Goal: Information Seeking & Learning: Learn about a topic

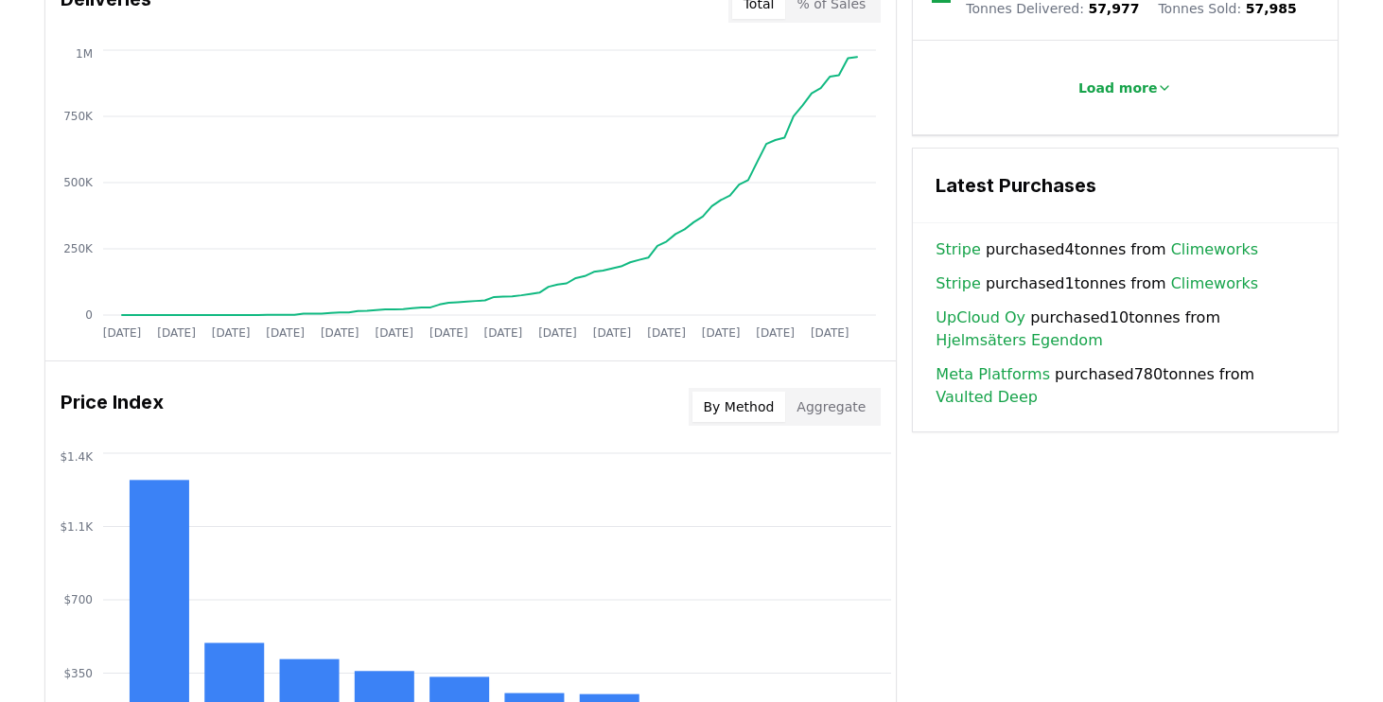
scroll to position [1187, 0]
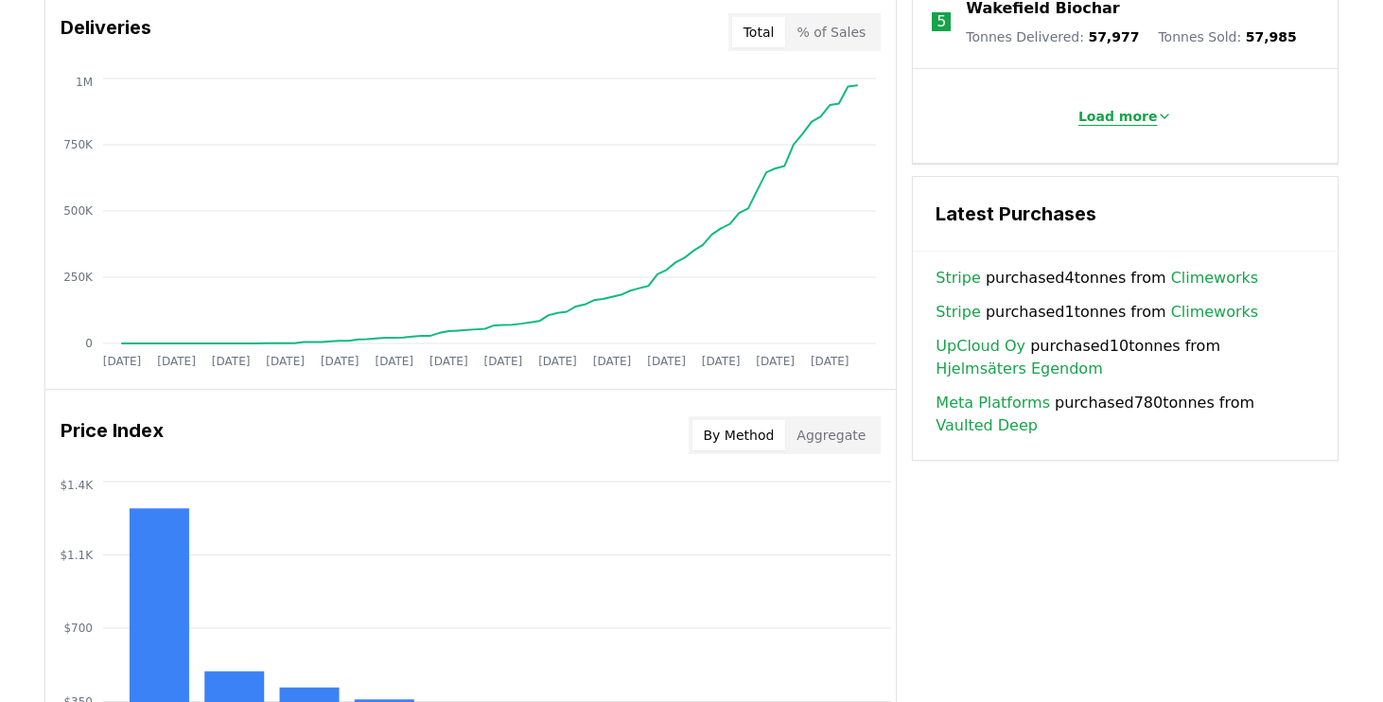
click at [1117, 114] on button "Load more" at bounding box center [1125, 116] width 125 height 38
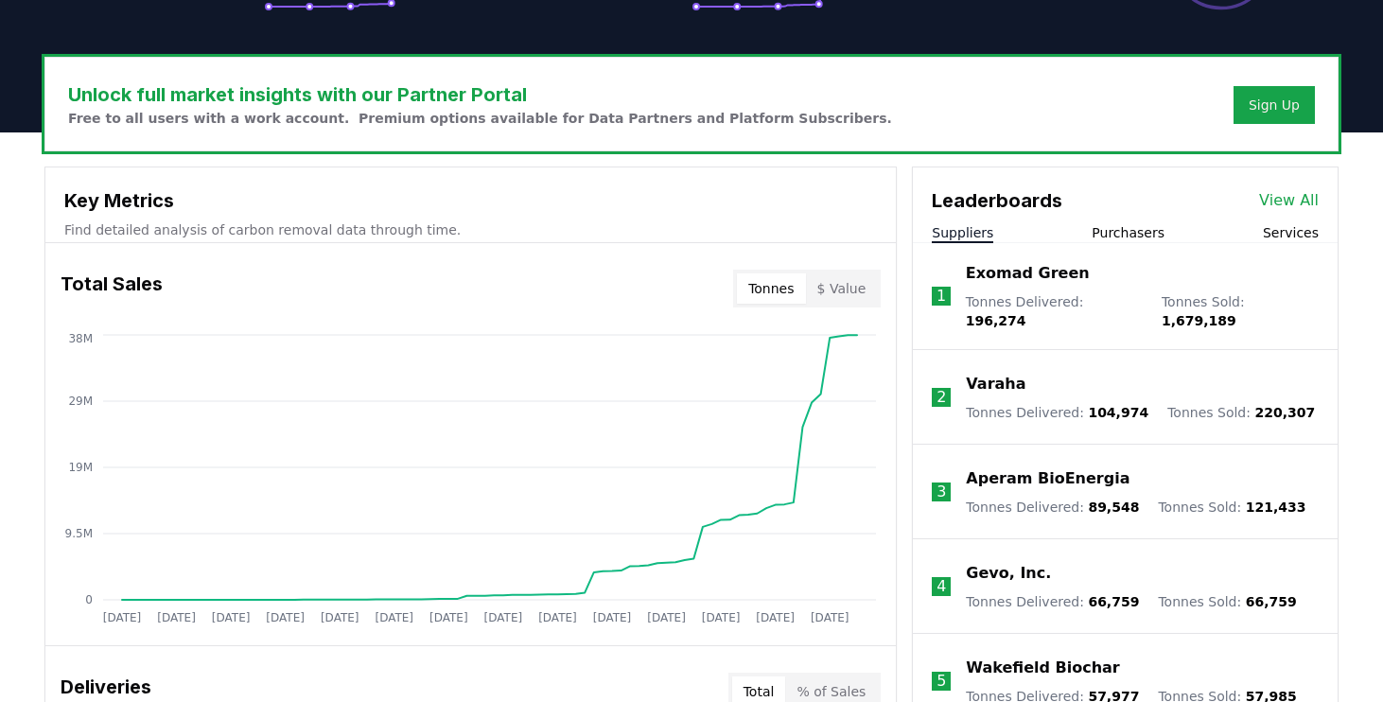
scroll to position [540, 0]
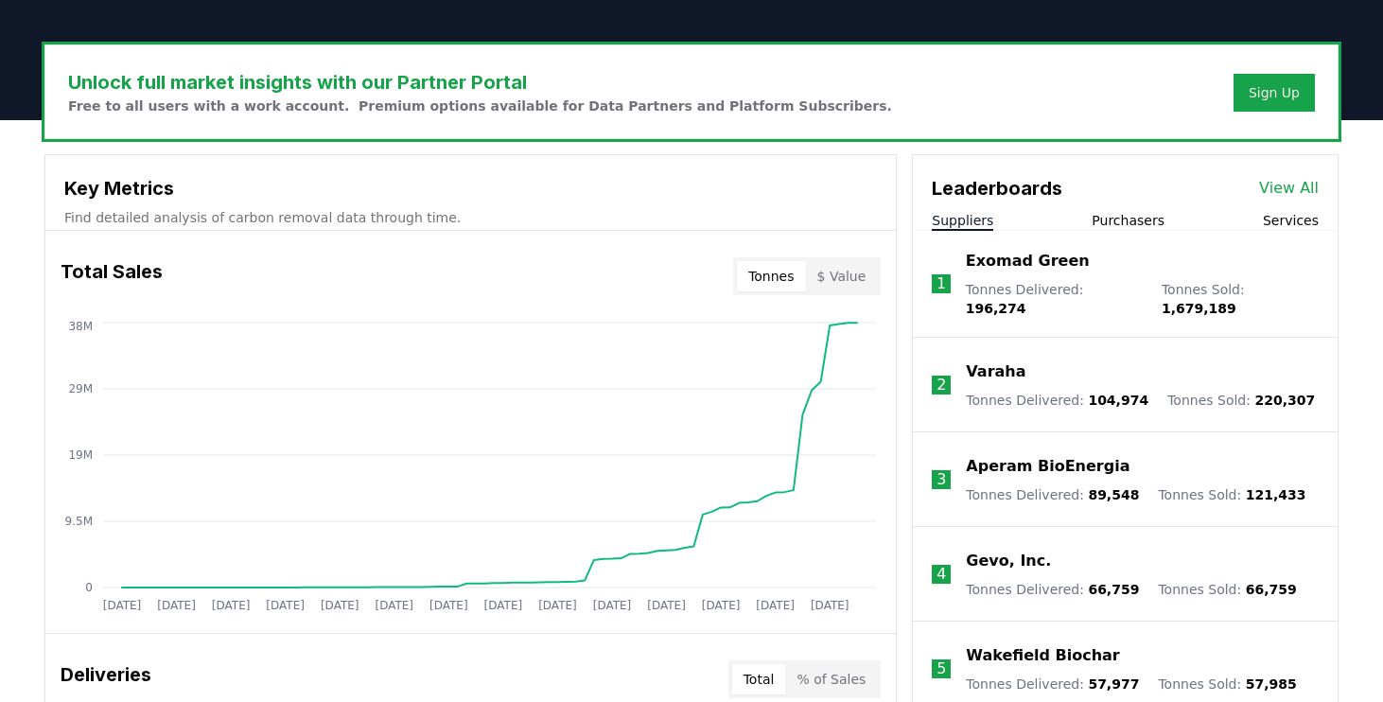
click at [1108, 216] on button "Purchasers" at bounding box center [1128, 220] width 73 height 19
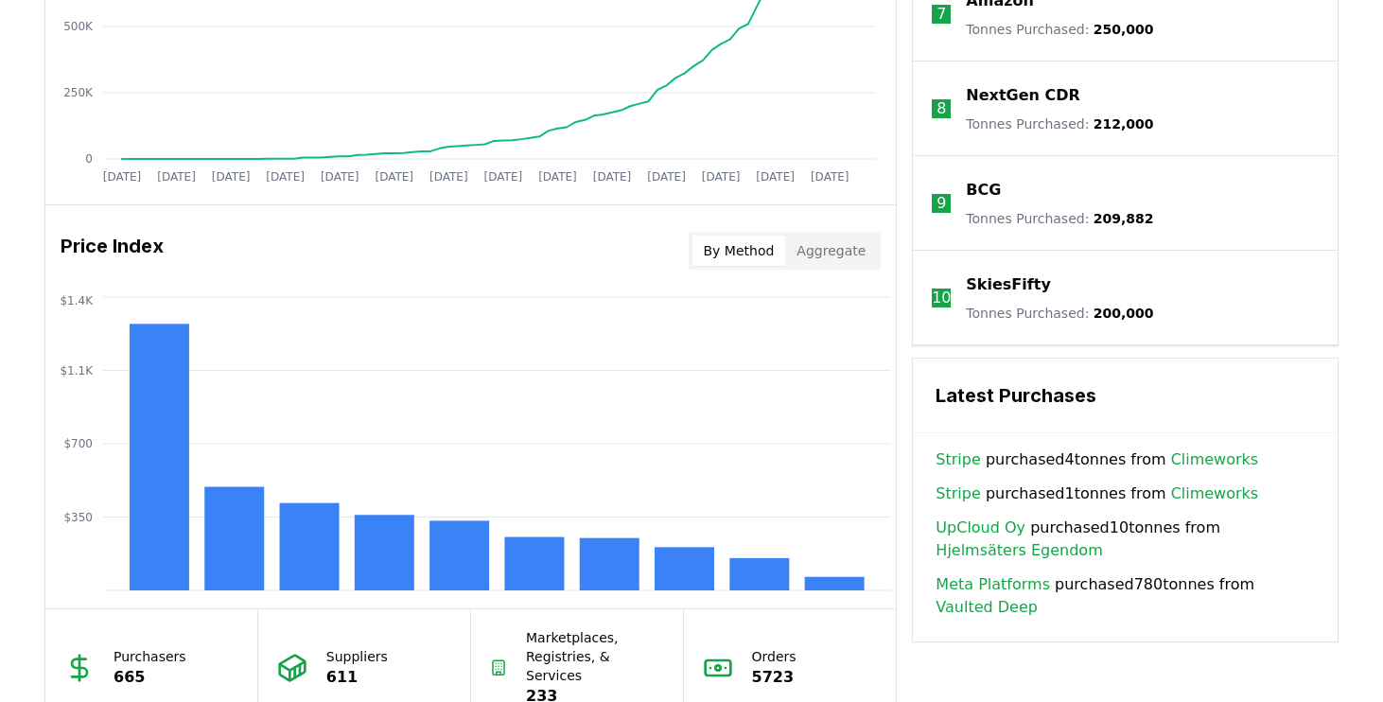
scroll to position [1393, 0]
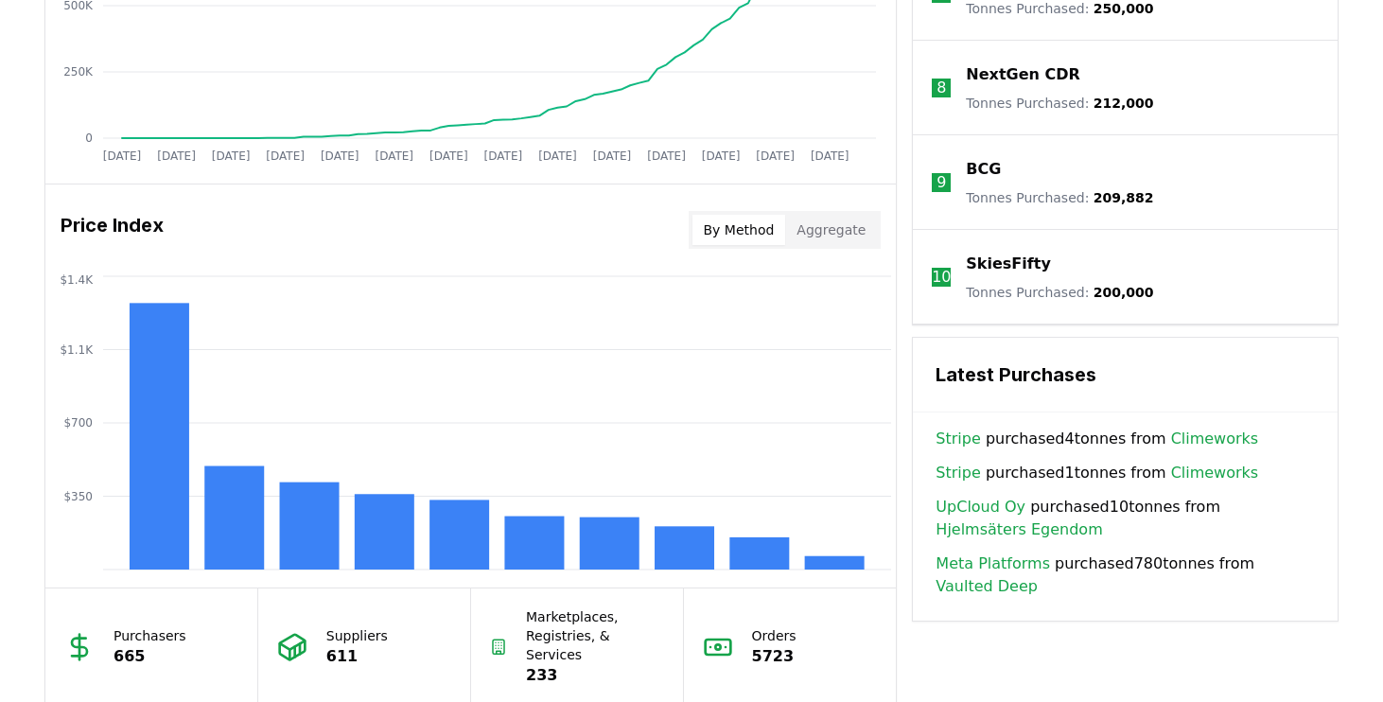
click at [1188, 444] on link "Climeworks" at bounding box center [1215, 439] width 88 height 23
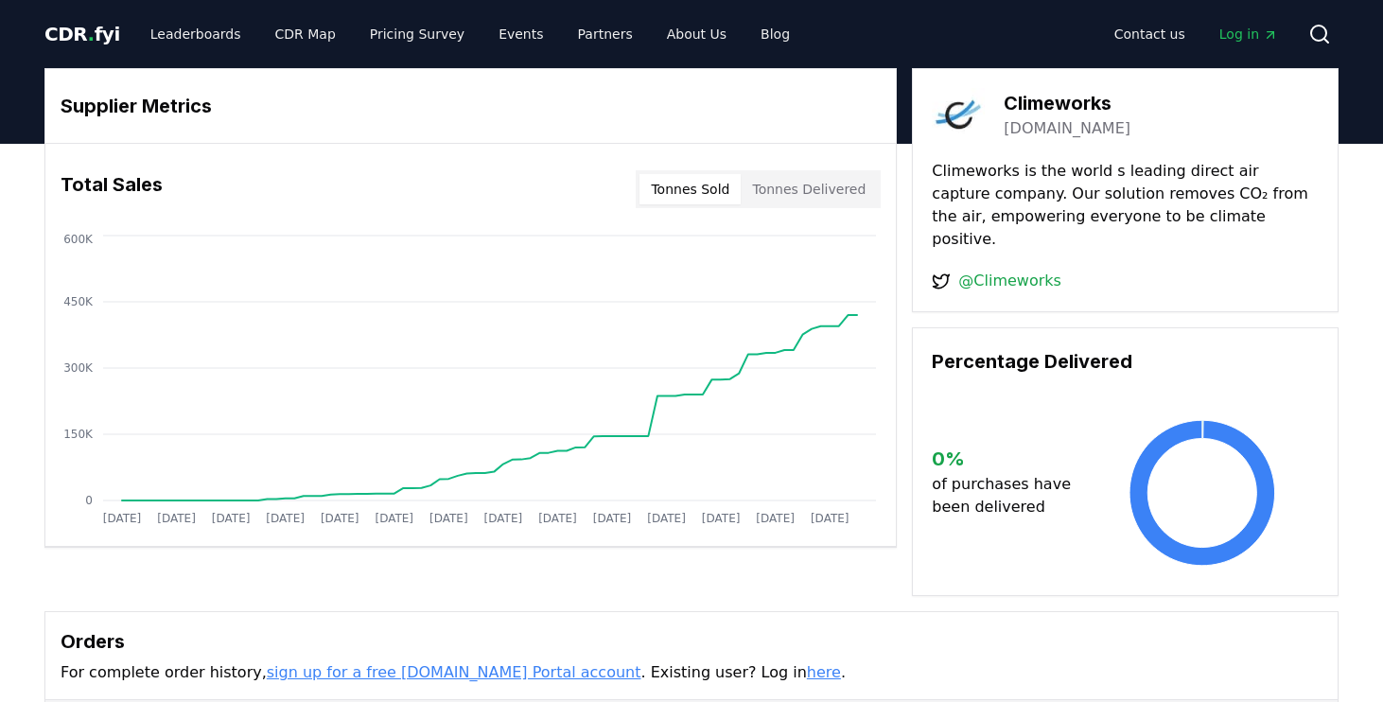
click at [725, 191] on button "Tonnes Sold" at bounding box center [690, 189] width 101 height 30
click at [807, 182] on button "Tonnes Delivered" at bounding box center [809, 189] width 136 height 30
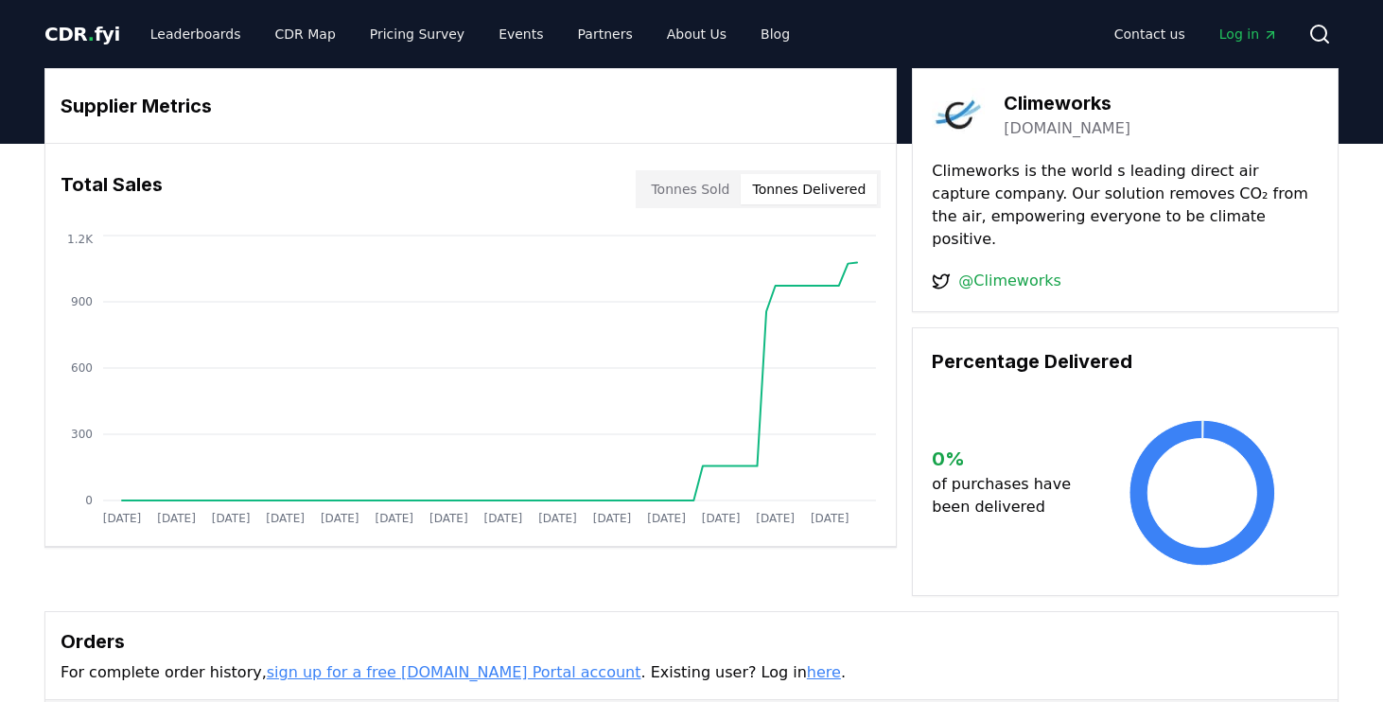
click at [690, 192] on button "Tonnes Sold" at bounding box center [690, 189] width 101 height 30
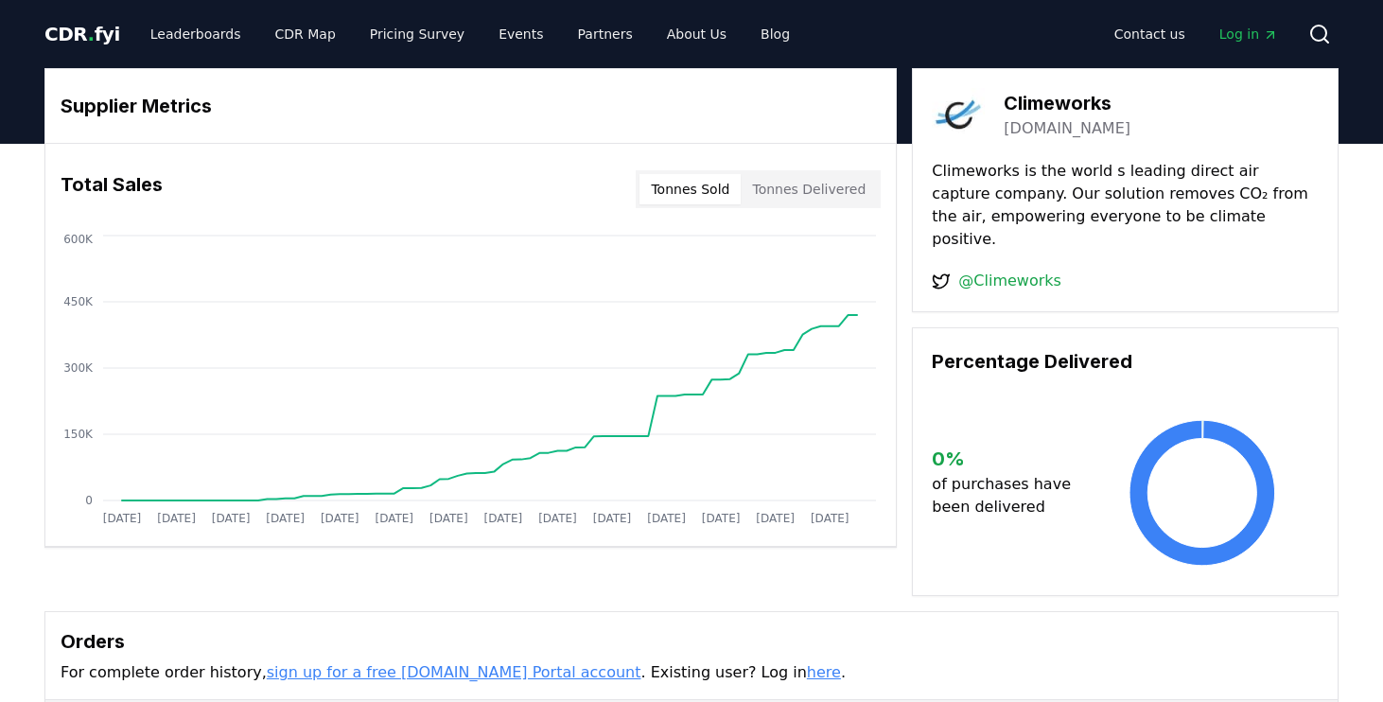
click at [781, 189] on button "Tonnes Delivered" at bounding box center [809, 189] width 136 height 30
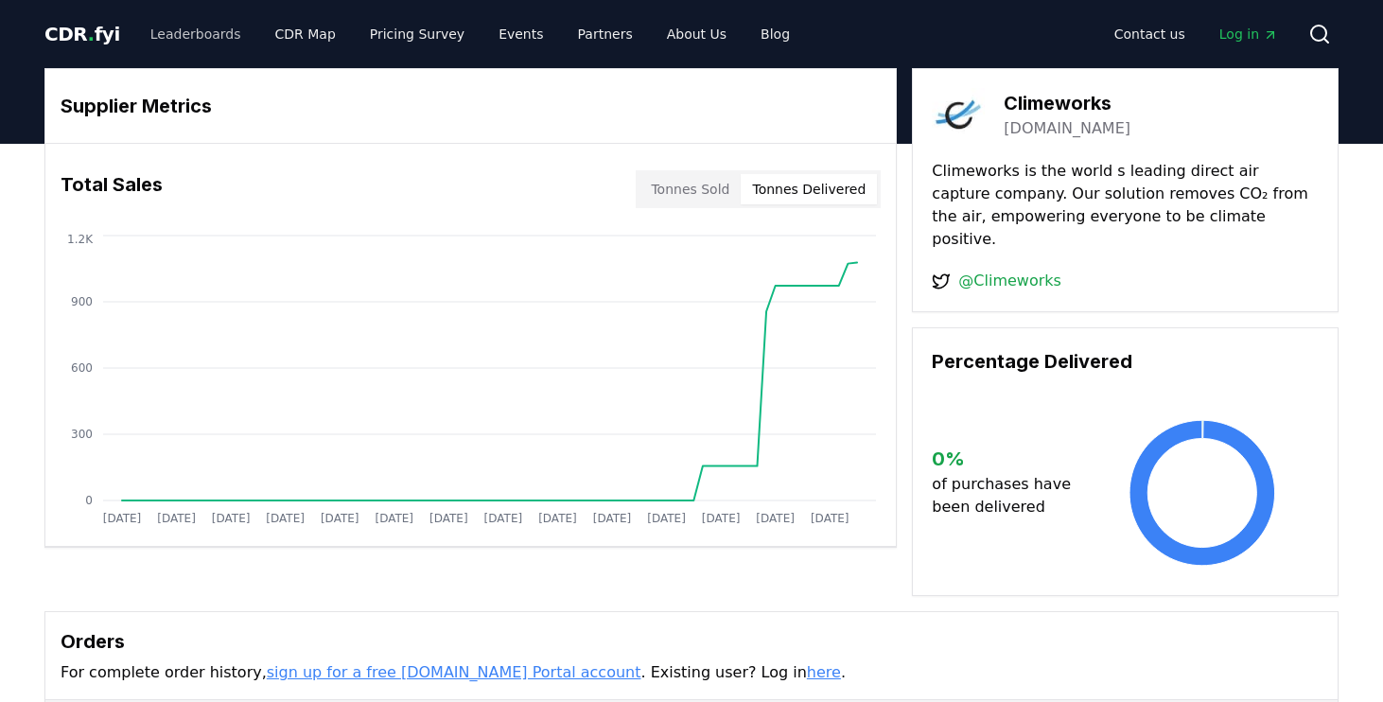
click at [207, 39] on link "Leaderboards" at bounding box center [195, 34] width 121 height 34
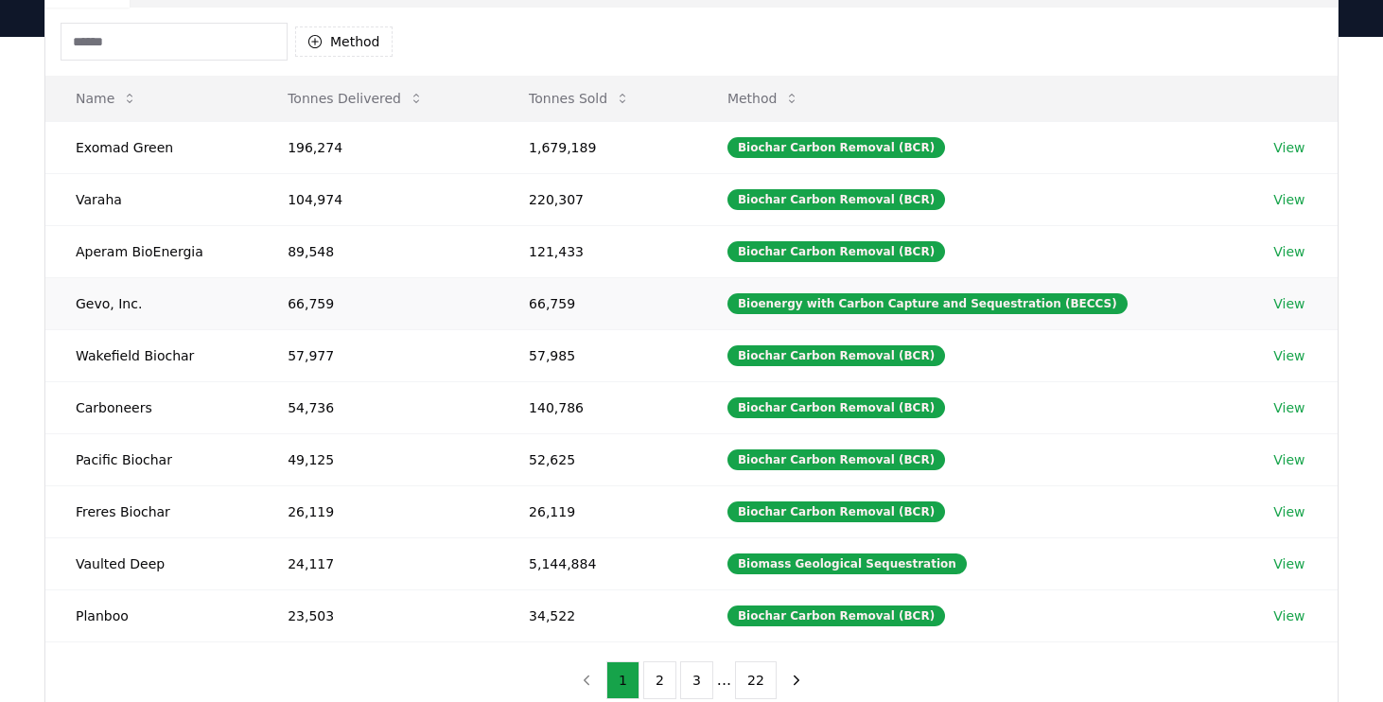
scroll to position [170, 0]
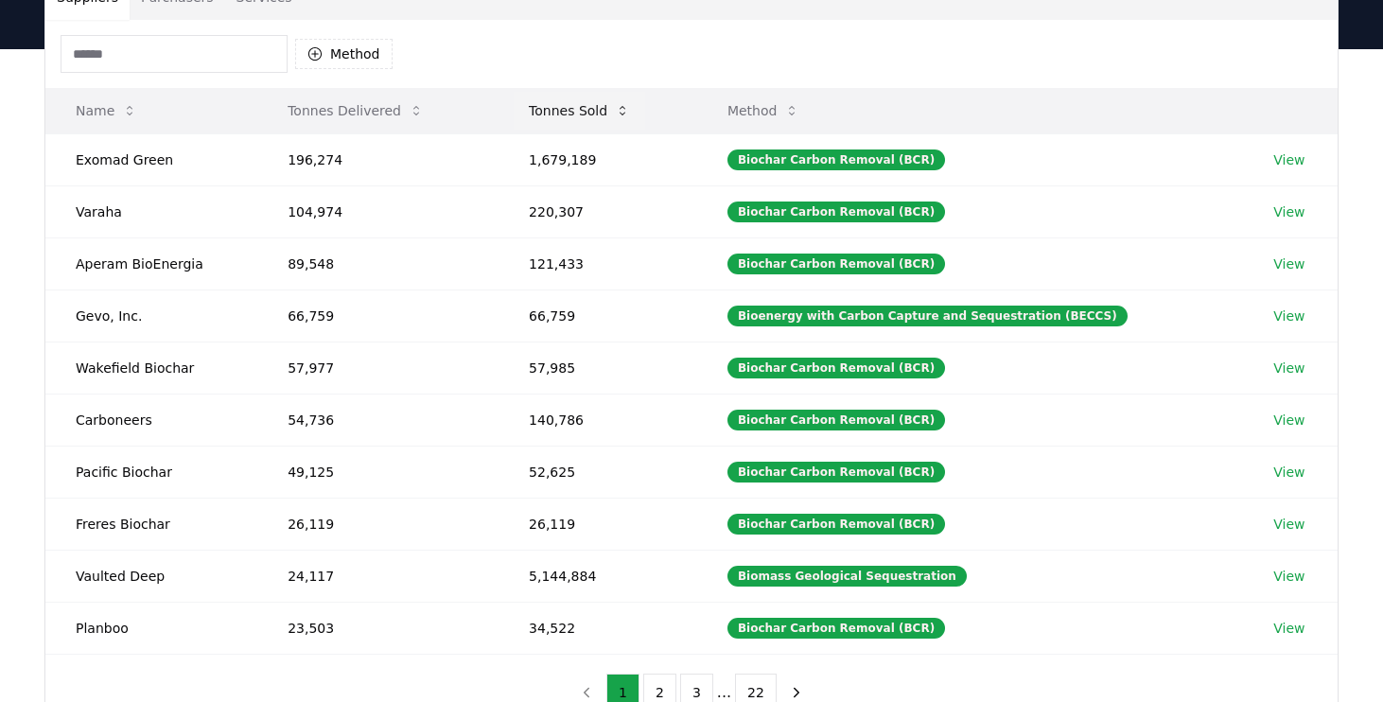
click at [572, 111] on button "Tonnes Sold" at bounding box center [580, 111] width 132 height 38
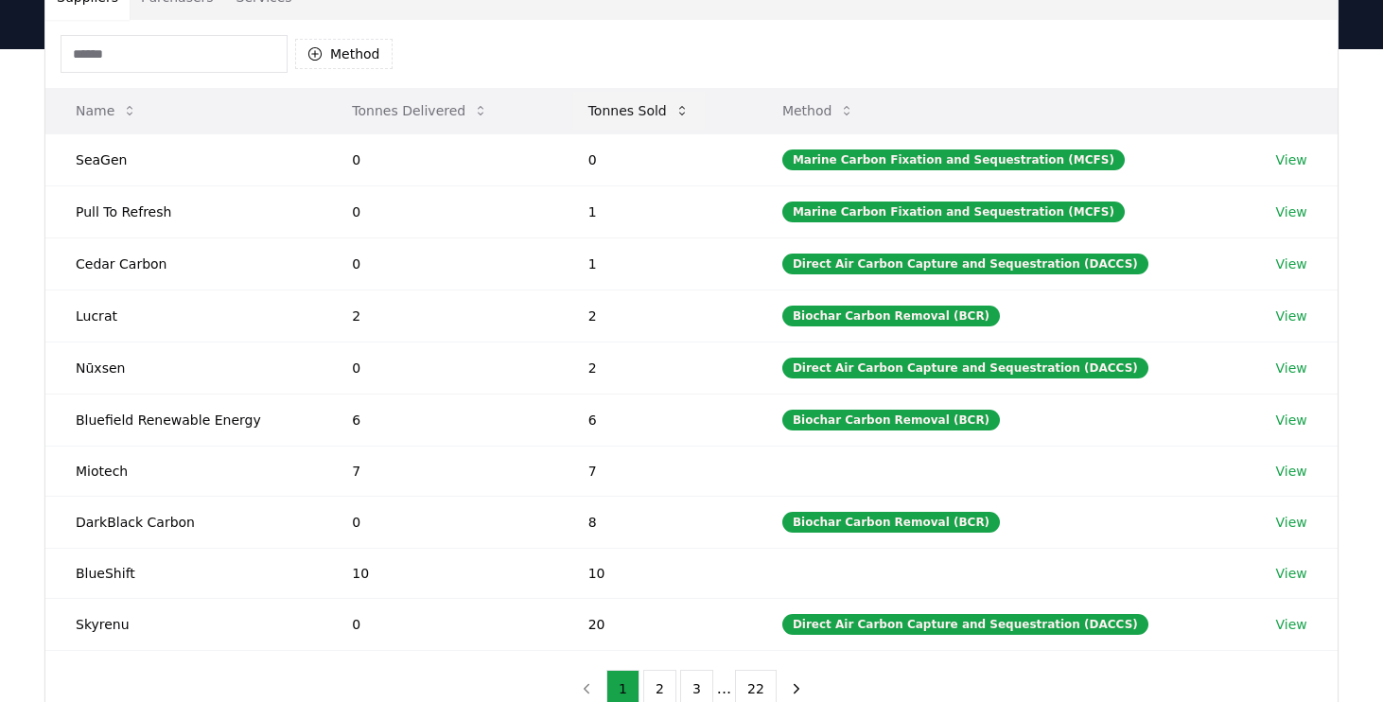
click at [609, 117] on button "Tonnes Sold" at bounding box center [639, 111] width 132 height 38
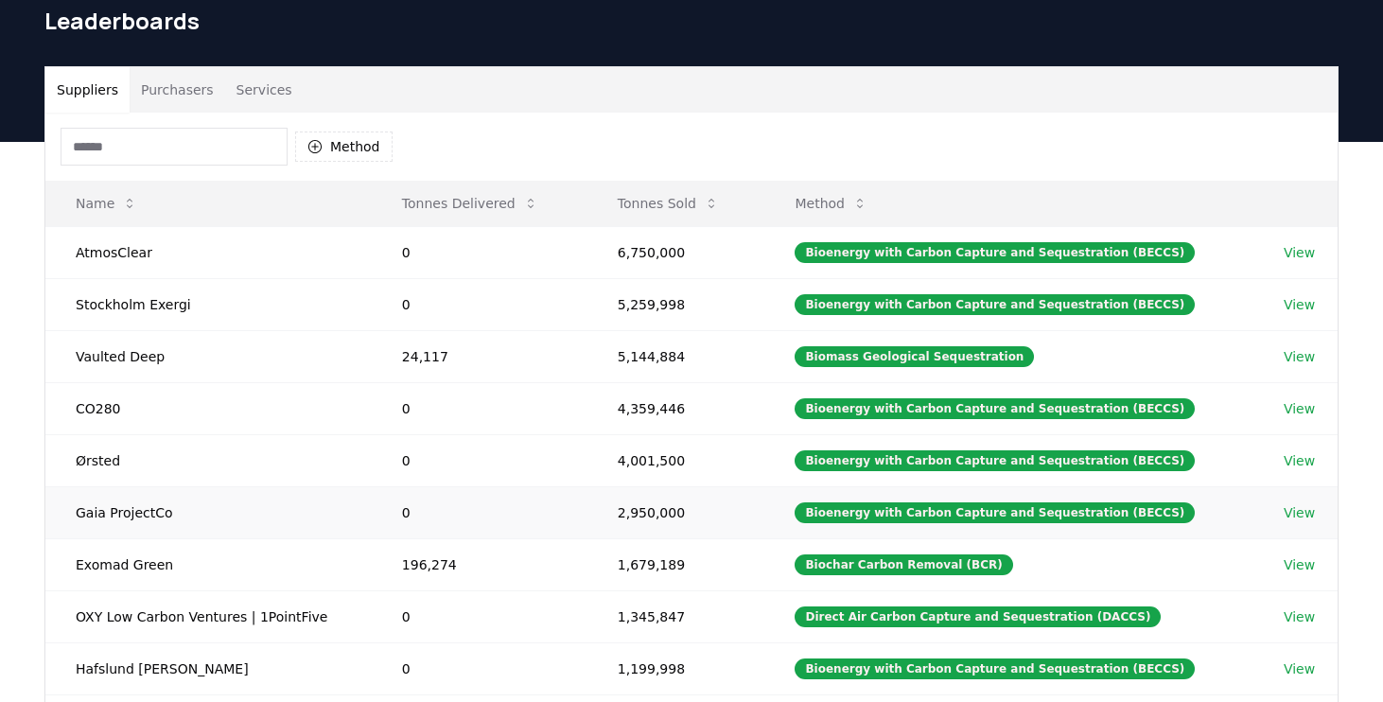
scroll to position [72, 0]
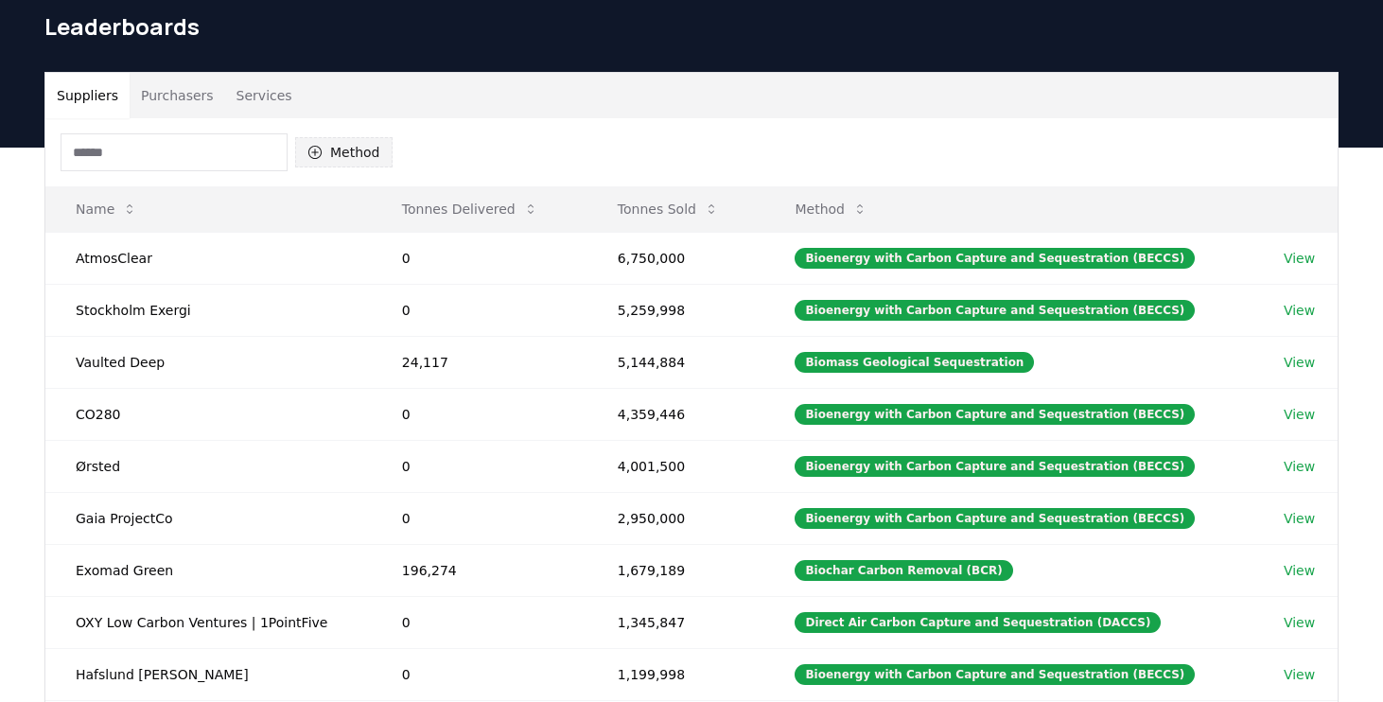
click at [369, 159] on button "Method" at bounding box center [343, 152] width 97 height 30
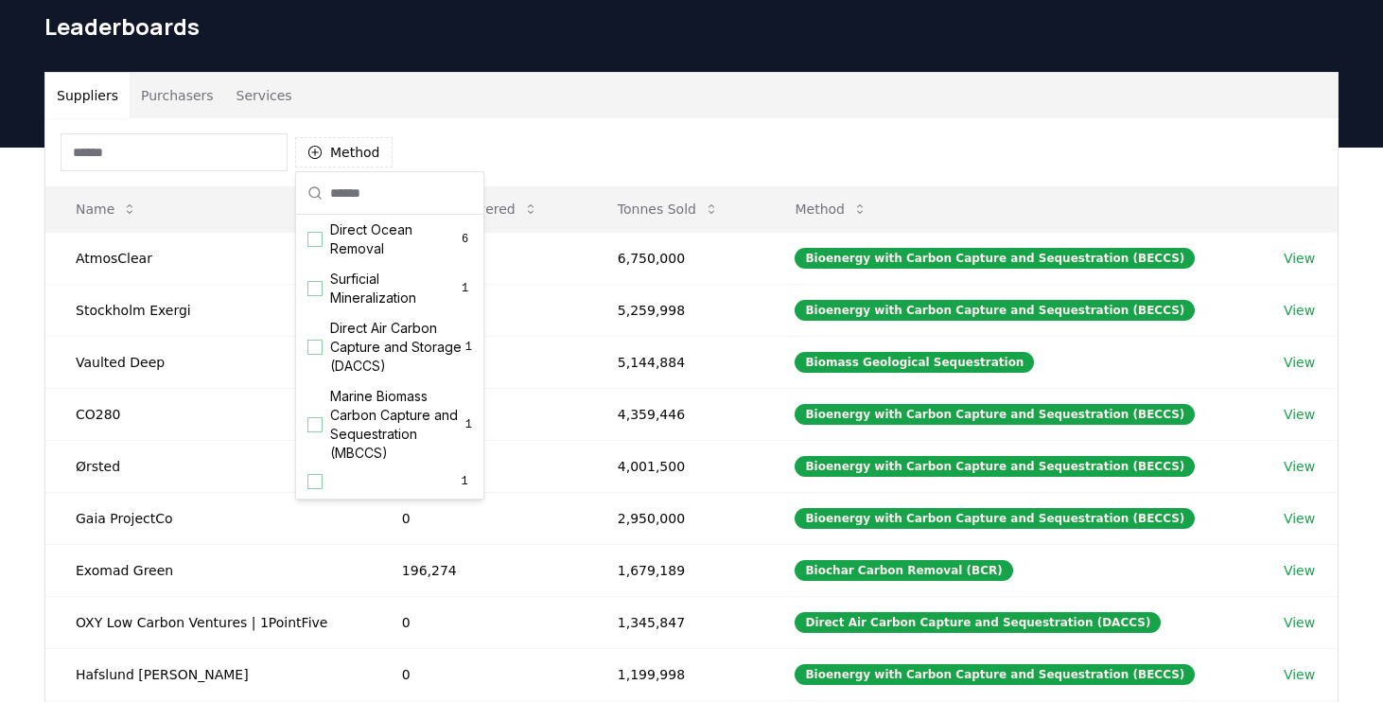
scroll to position [590, 0]
click at [315, 340] on div "Suggestions" at bounding box center [314, 347] width 15 height 15
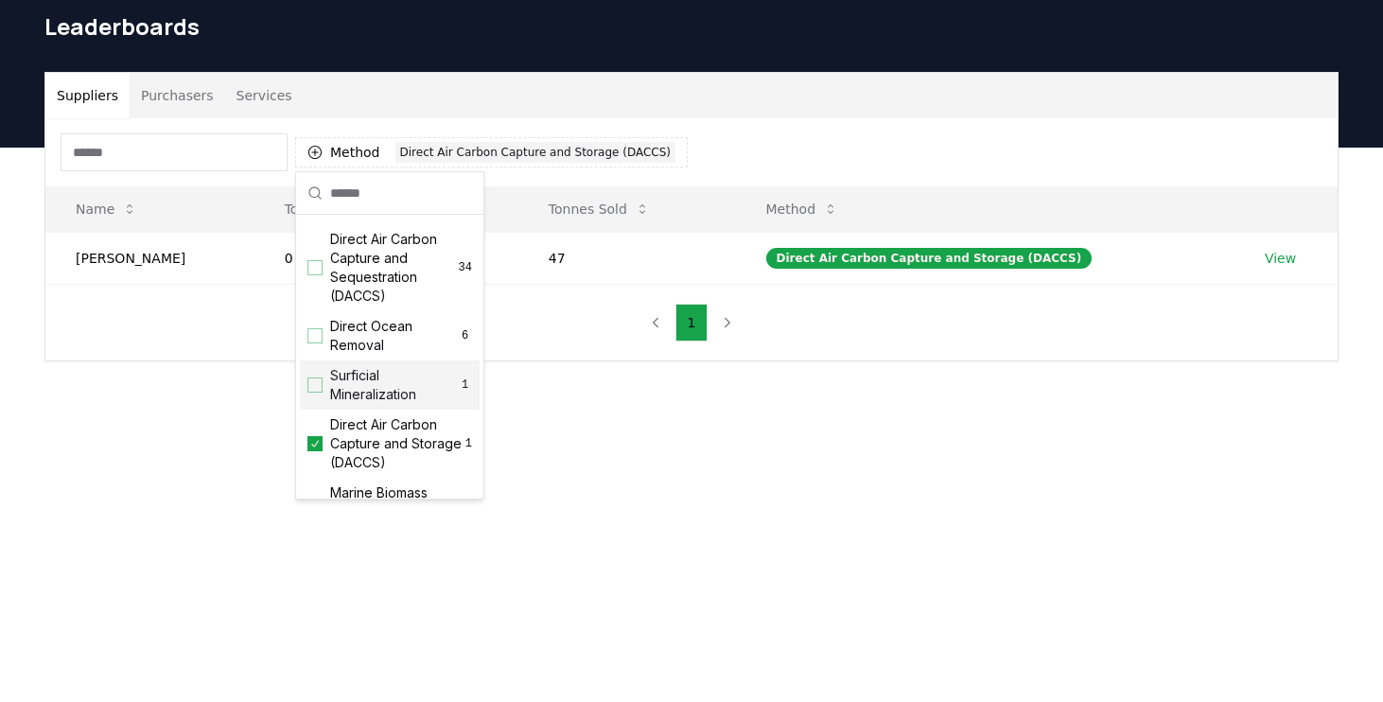
scroll to position [513, 0]
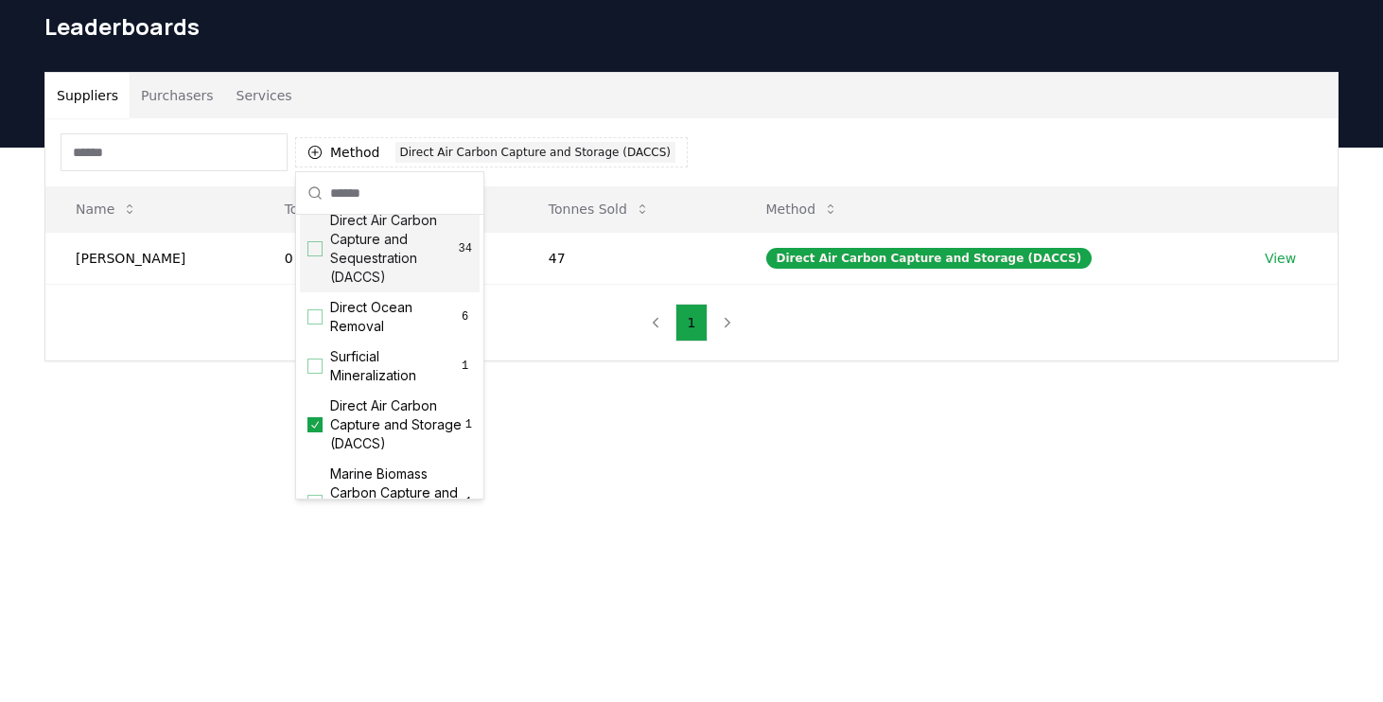
click at [325, 253] on div "Direct Air Carbon Capture and Sequestration (DACCS) 34" at bounding box center [390, 248] width 180 height 87
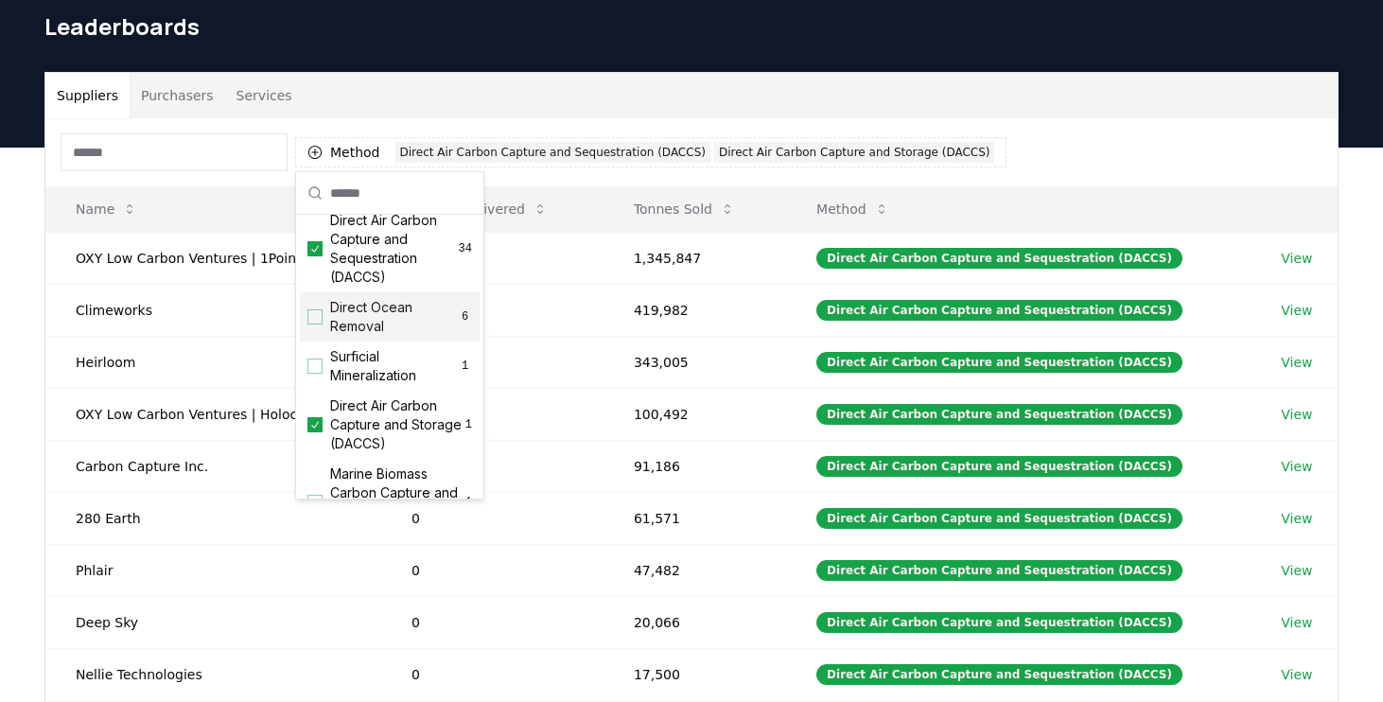
click at [1086, 158] on div "Method 2 Direct Air Carbon Capture and Sequestration (DACCS) Direct Air Carbon …" at bounding box center [691, 152] width 1292 height 68
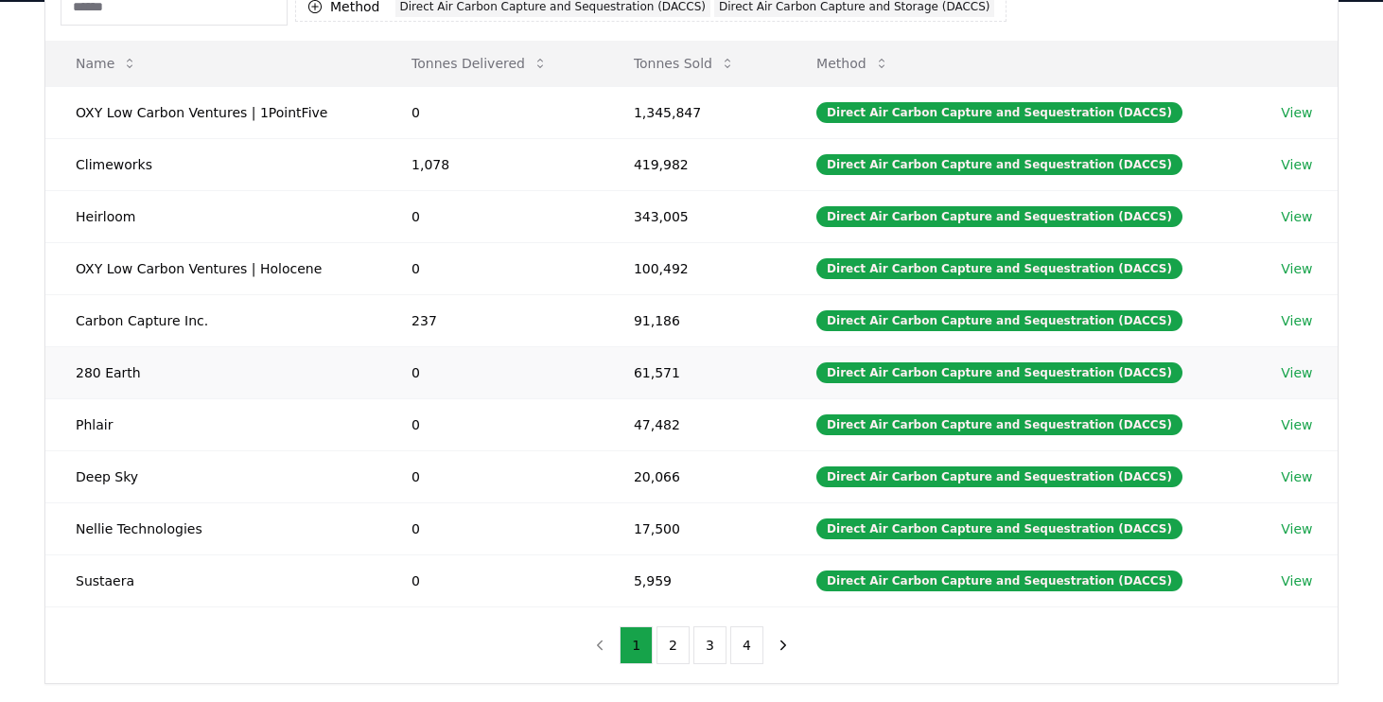
scroll to position [218, 0]
click at [676, 655] on button "2" at bounding box center [673, 645] width 33 height 38
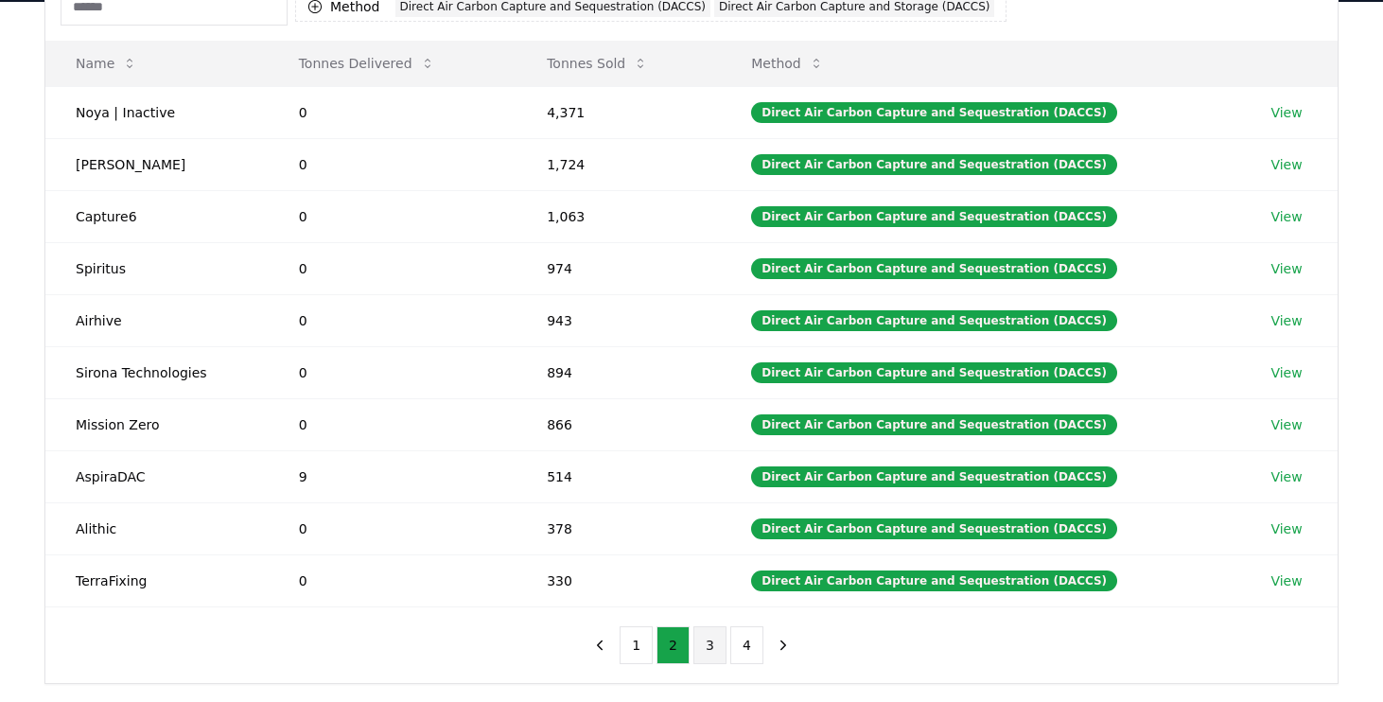
click at [715, 649] on button "3" at bounding box center [709, 645] width 33 height 38
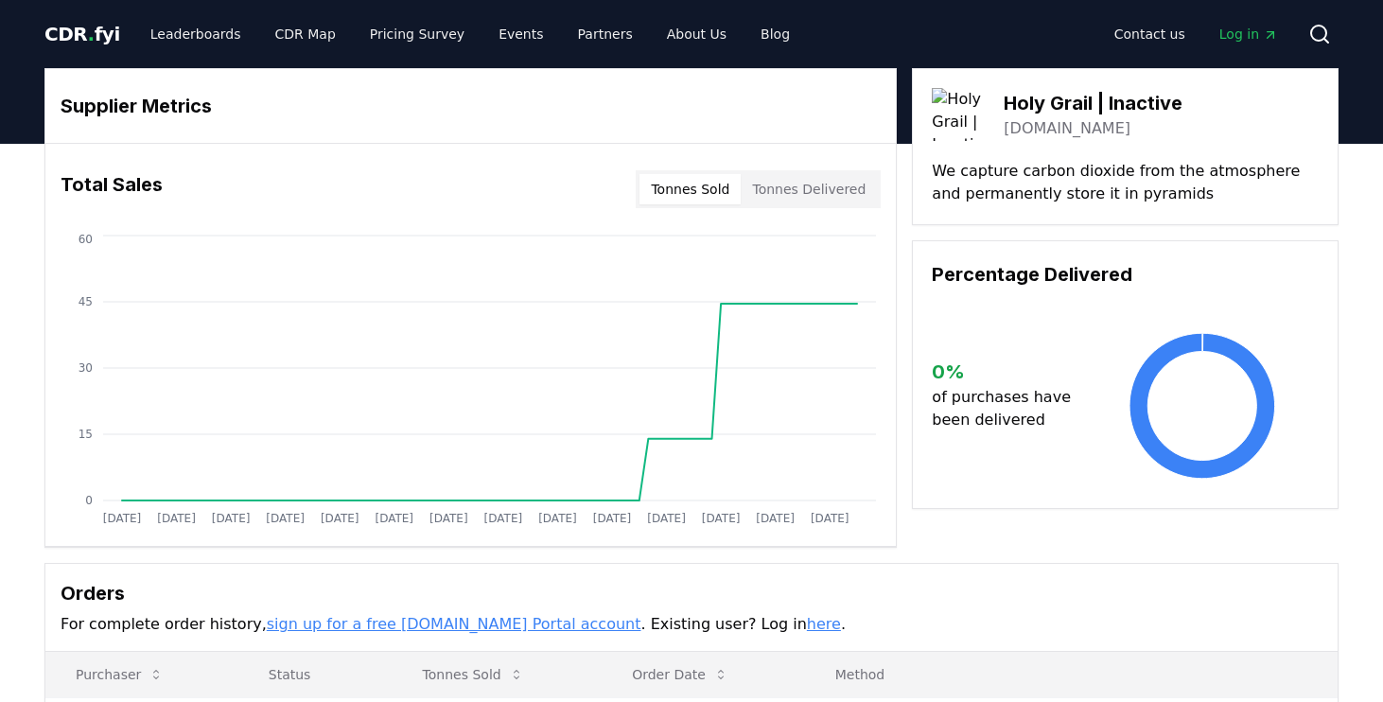
click at [1066, 132] on link "[DOMAIN_NAME]" at bounding box center [1067, 128] width 127 height 23
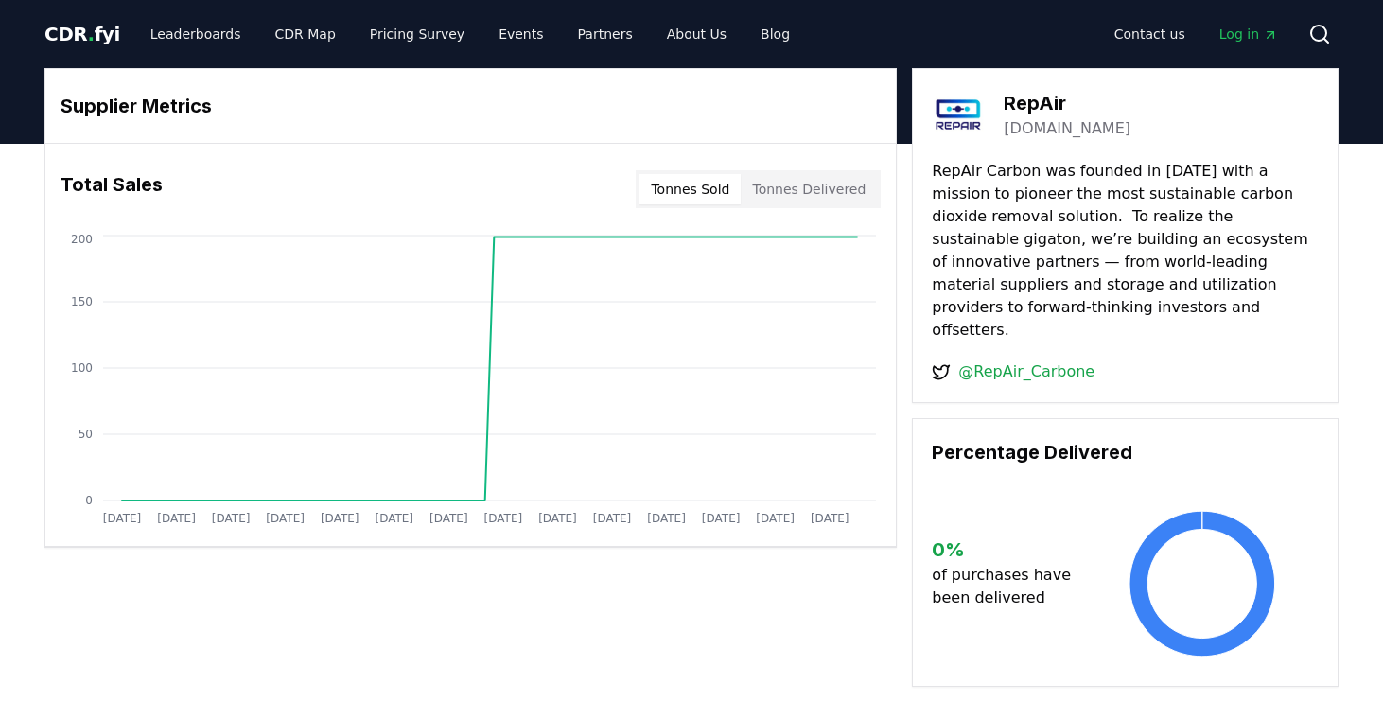
click at [1077, 129] on link "repair-carbon.com" at bounding box center [1067, 128] width 127 height 23
